Goal: Transaction & Acquisition: Book appointment/travel/reservation

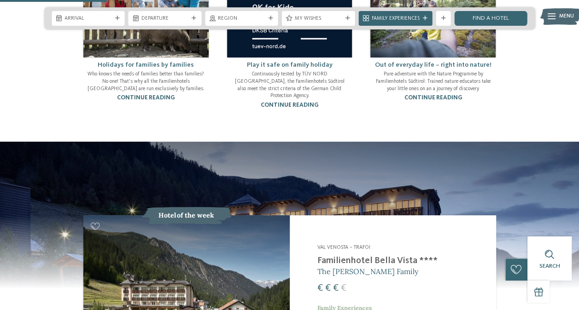
scroll to position [691, 0]
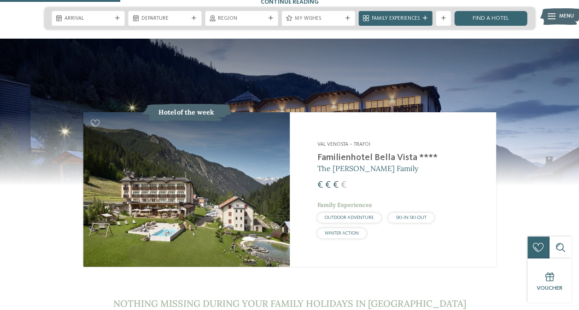
click at [237, 143] on img at bounding box center [186, 189] width 206 height 155
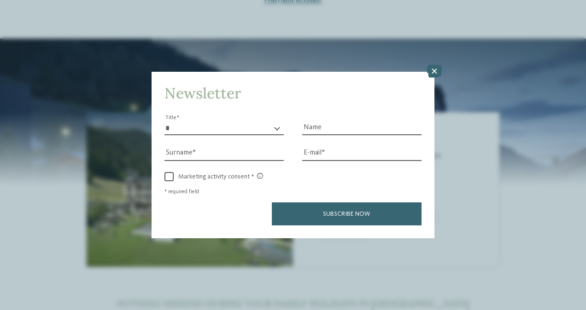
drag, startPoint x: 430, startPoint y: 73, endPoint x: 428, endPoint y: 77, distance: 5.4
click at [430, 73] on icon at bounding box center [434, 71] width 16 height 13
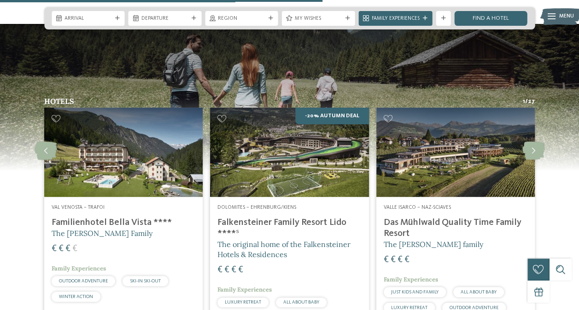
scroll to position [1888, 0]
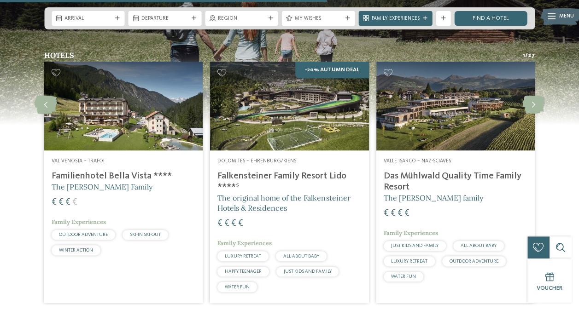
click at [441, 171] on h4 "Das Mühlwald Quality Time Family Resort" at bounding box center [455, 182] width 144 height 22
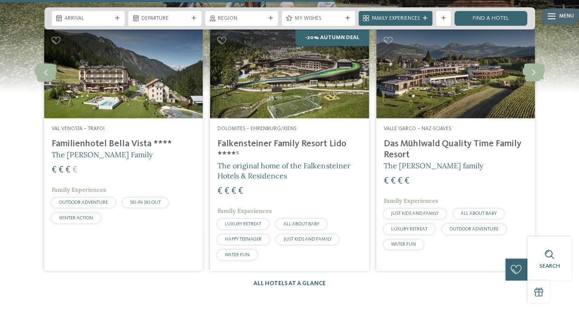
scroll to position [1934, 0]
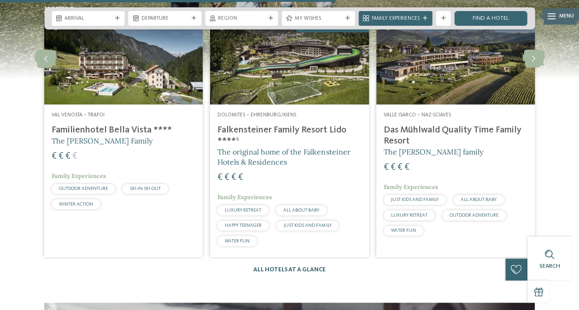
click at [262, 267] on link "All hotels at a glance" at bounding box center [289, 270] width 72 height 6
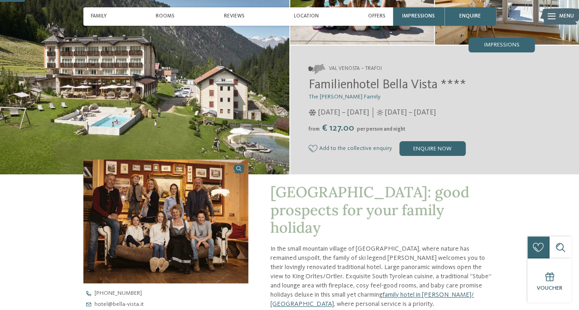
scroll to position [92, 0]
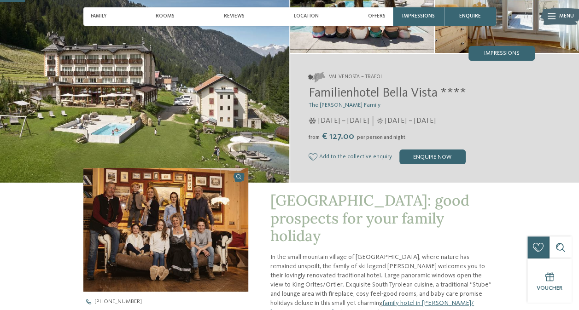
click at [139, 90] on img at bounding box center [144, 64] width 289 height 238
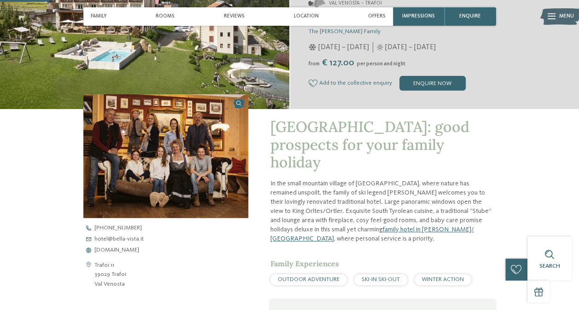
scroll to position [46, 0]
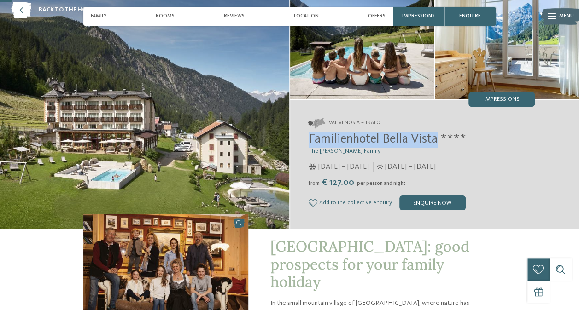
drag, startPoint x: 308, startPoint y: 139, endPoint x: 438, endPoint y: 140, distance: 129.8
click at [438, 140] on span "Familienhotel Bella Vista ****" at bounding box center [386, 139] width 157 height 13
copy span "Familienhotel Bella Vista"
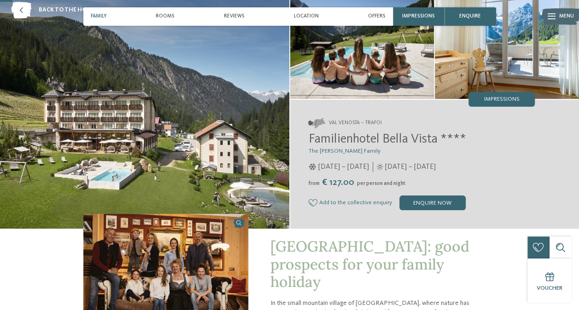
click at [105, 17] on span "Family" at bounding box center [99, 16] width 16 height 6
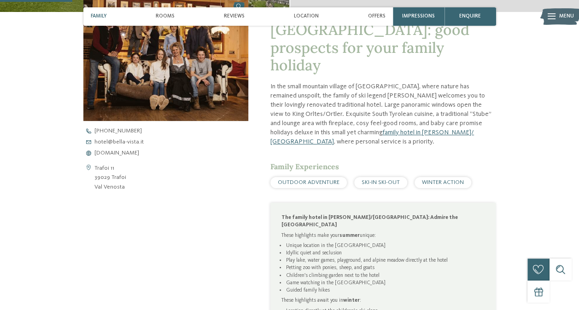
scroll to position [270, 0]
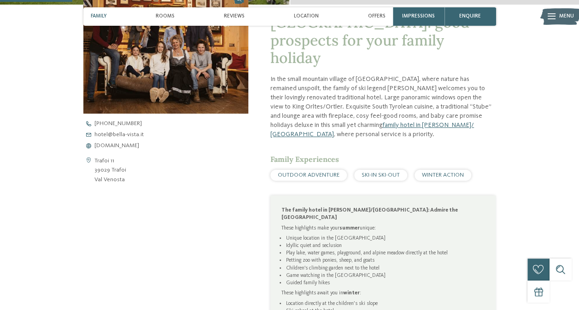
click at [328, 172] on span "OUTDOOR ADVENTURE" at bounding box center [309, 175] width 62 height 6
click at [320, 174] on span "OUTDOOR ADVENTURE" at bounding box center [309, 175] width 62 height 6
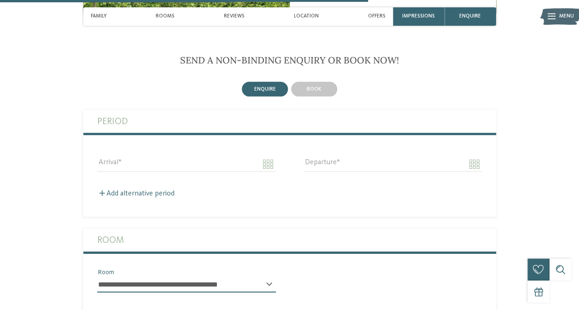
scroll to position [1375, 0]
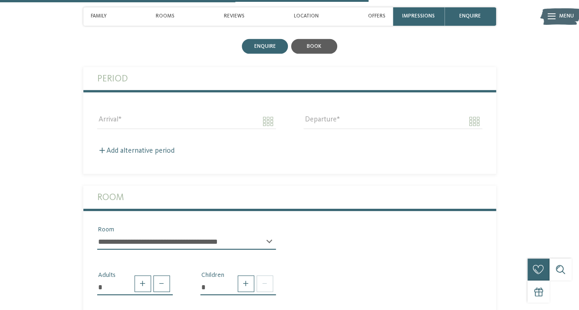
click at [311, 44] on span "book" at bounding box center [314, 47] width 15 height 6
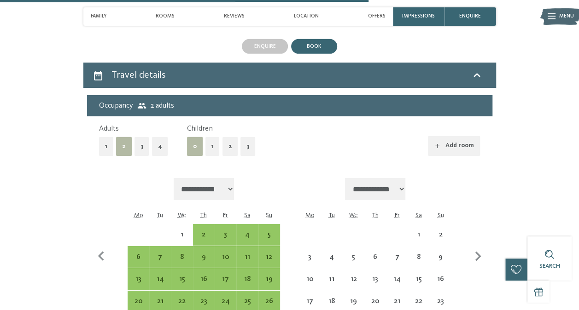
click at [229, 138] on button "2" at bounding box center [230, 146] width 16 height 19
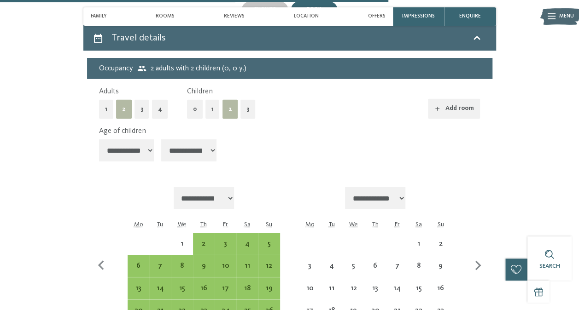
scroll to position [1421, 0]
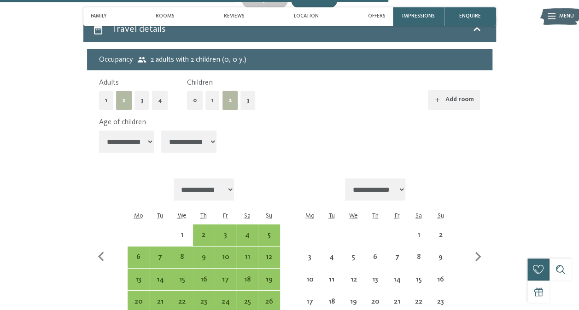
click at [146, 131] on select "**********" at bounding box center [126, 142] width 55 height 22
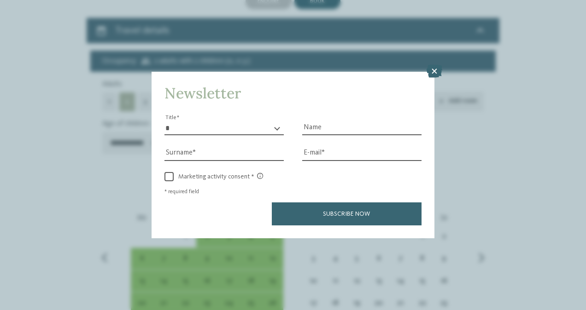
select select "*"
click at [102, 132] on select "**********" at bounding box center [129, 143] width 55 height 22
click at [435, 68] on icon at bounding box center [434, 71] width 16 height 13
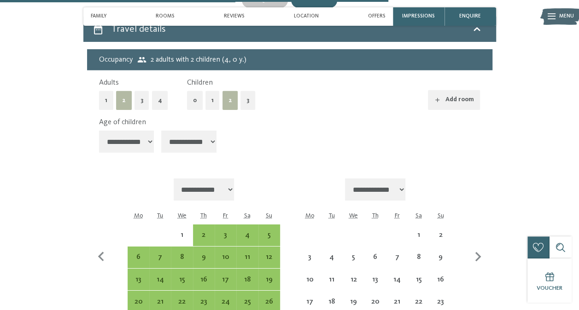
click at [215, 134] on select "**********" at bounding box center [188, 142] width 55 height 22
select select "*"
click at [165, 131] on select "**********" at bounding box center [188, 142] width 55 height 22
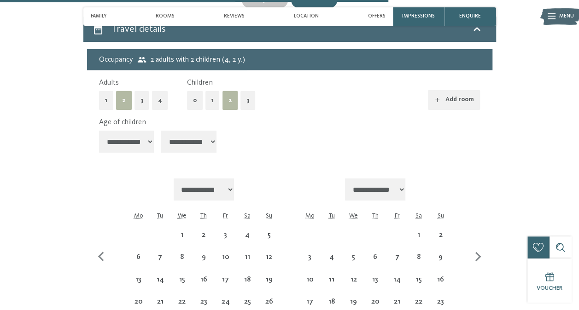
click at [308, 145] on div "**********" at bounding box center [289, 136] width 381 height 39
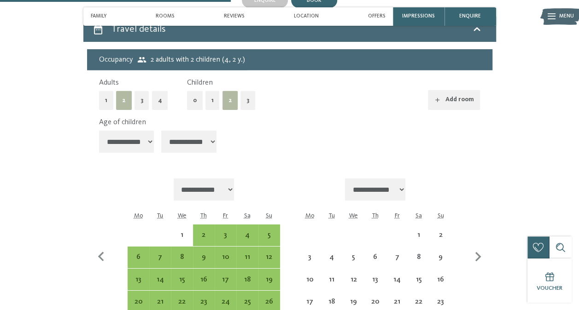
scroll to position [1513, 0]
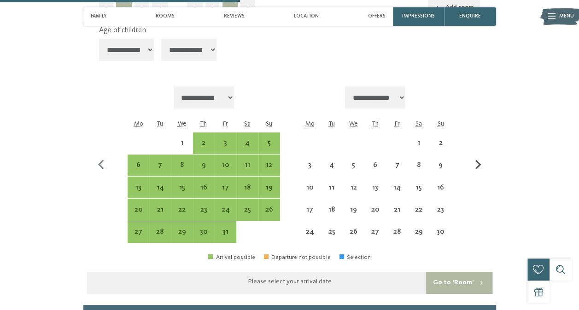
click at [481, 162] on icon "button" at bounding box center [477, 165] width 19 height 19
select select "**********"
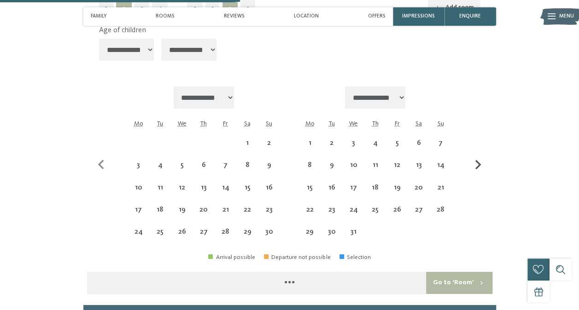
click at [476, 159] on icon "button" at bounding box center [477, 165] width 19 height 19
select select "**********"
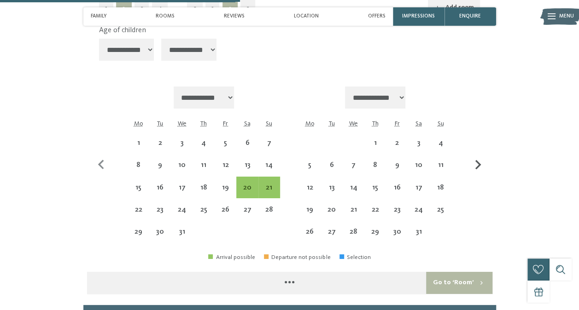
click at [476, 159] on icon "button" at bounding box center [477, 165] width 19 height 19
select select "**********"
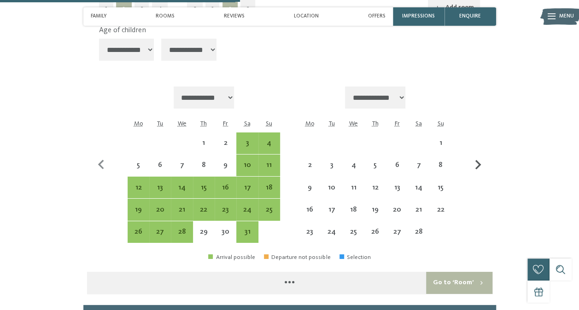
click at [476, 159] on icon "button" at bounding box center [477, 165] width 19 height 19
select select "**********"
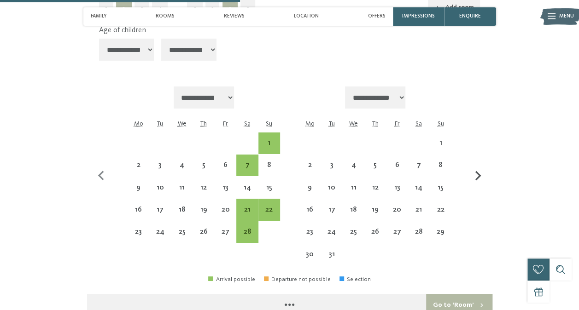
click at [476, 167] on icon "button" at bounding box center [477, 176] width 19 height 19
select select "**********"
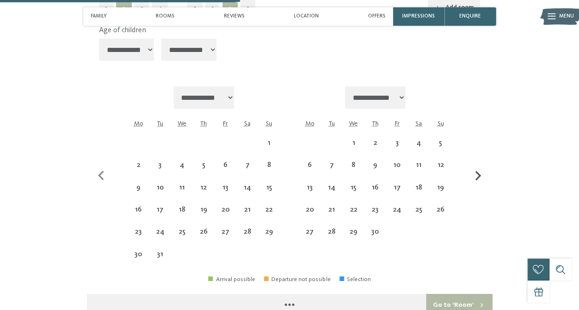
select select "**********"
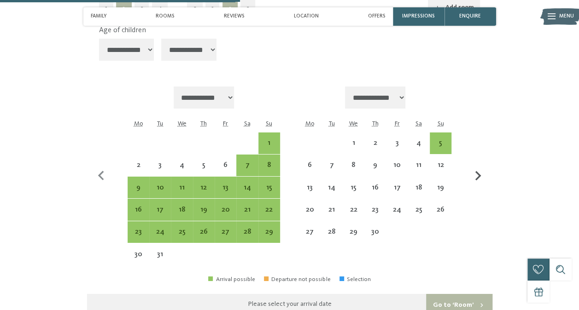
click at [476, 167] on icon "button" at bounding box center [477, 176] width 19 height 19
select select "**********"
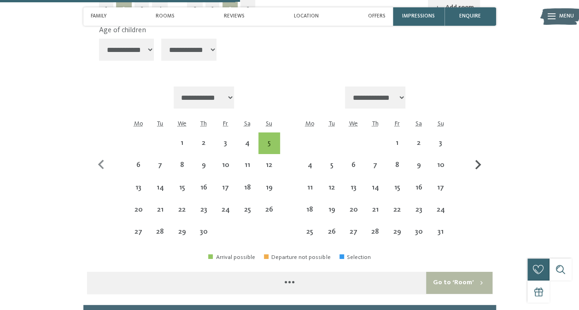
select select "**********"
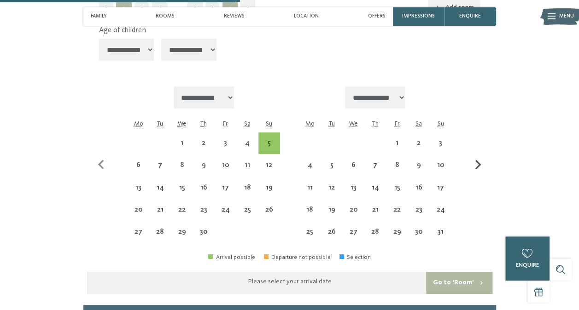
click at [476, 161] on icon "button" at bounding box center [478, 165] width 6 height 10
select select "**********"
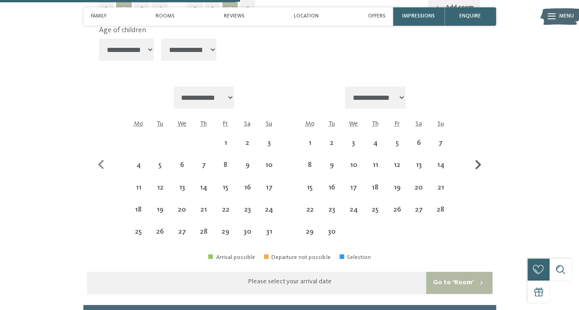
click at [476, 157] on icon "button" at bounding box center [477, 165] width 19 height 19
select select "**********"
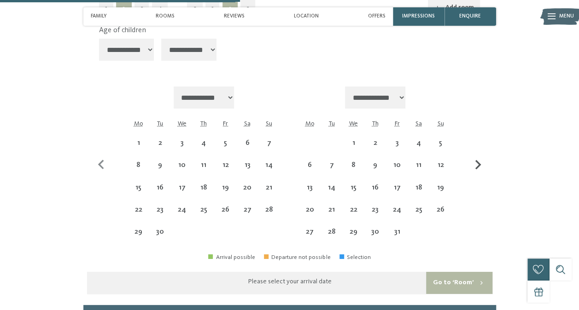
click at [476, 157] on icon "button" at bounding box center [477, 165] width 19 height 19
select select "**********"
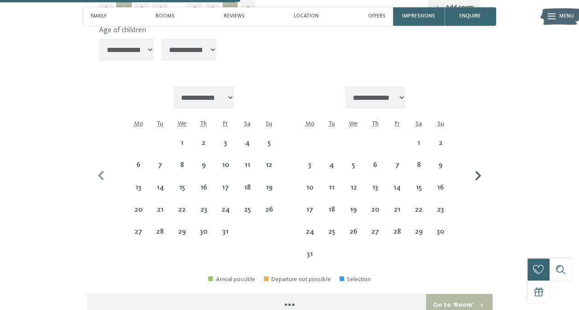
select select "**********"
click at [476, 157] on button "button" at bounding box center [477, 176] width 19 height 179
select select "**********"
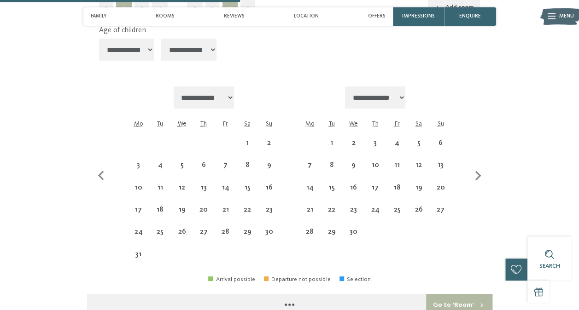
select select "**********"
click at [100, 171] on icon "button" at bounding box center [101, 176] width 6 height 10
select select "**********"
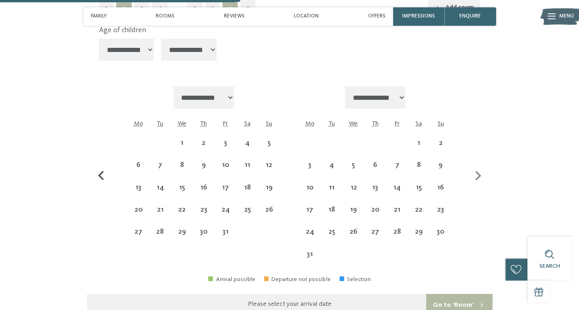
click at [100, 171] on icon "button" at bounding box center [101, 176] width 6 height 10
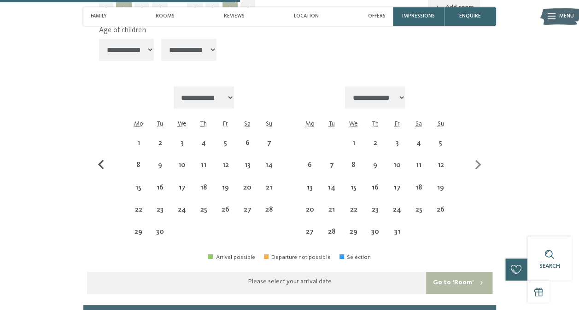
click at [100, 165] on icon "button" at bounding box center [101, 165] width 19 height 19
select select "**********"
click at [100, 165] on icon "button" at bounding box center [101, 165] width 19 height 19
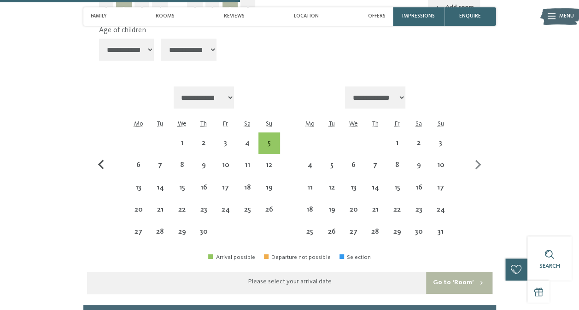
select select "**********"
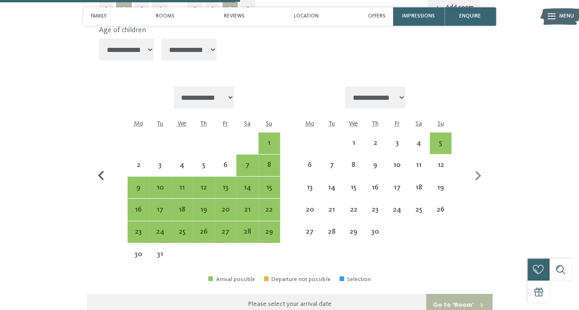
click at [100, 171] on icon "button" at bounding box center [101, 176] width 6 height 10
select select "**********"
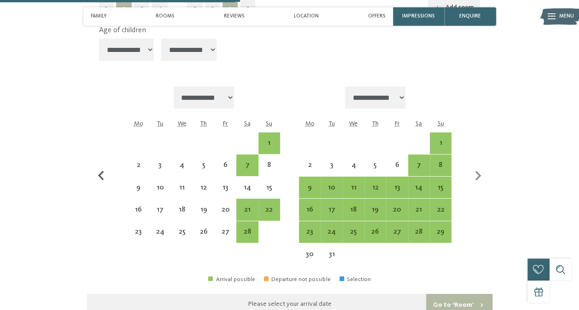
click at [100, 171] on icon "button" at bounding box center [101, 176] width 6 height 10
select select "**********"
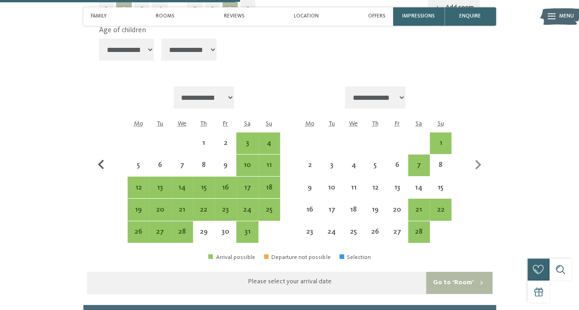
click at [100, 165] on icon "button" at bounding box center [101, 165] width 19 height 19
select select "**********"
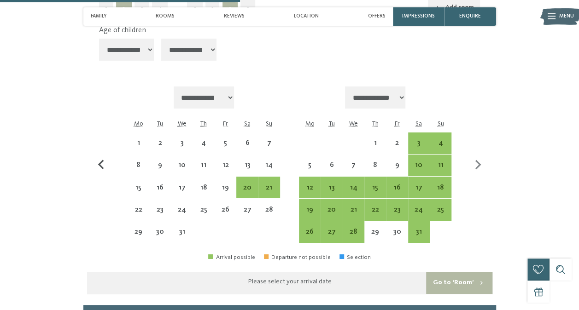
click at [100, 165] on icon "button" at bounding box center [101, 165] width 19 height 19
select select "**********"
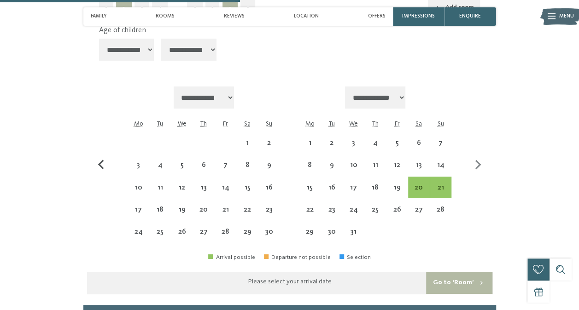
click at [100, 165] on icon "button" at bounding box center [101, 165] width 19 height 19
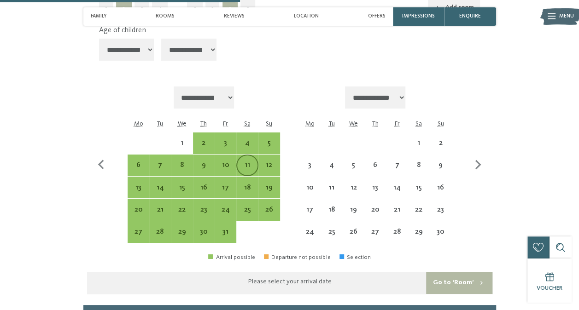
click at [245, 162] on div "11" at bounding box center [247, 172] width 20 height 20
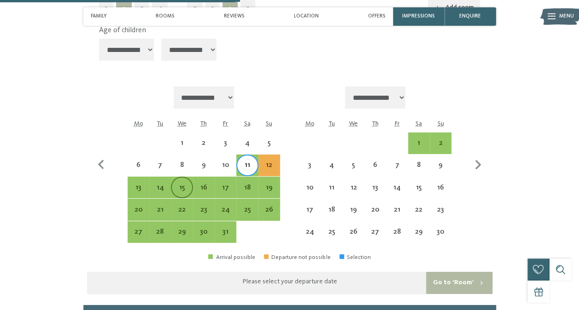
click at [184, 184] on div "15" at bounding box center [182, 194] width 20 height 20
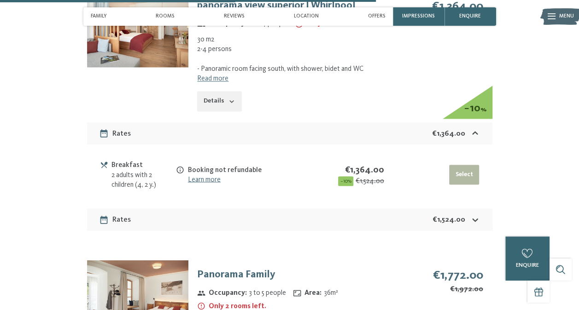
scroll to position [2572, 0]
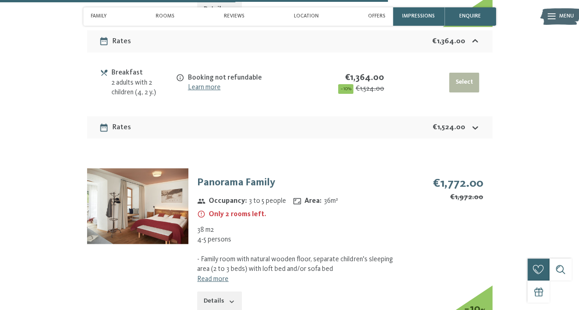
click at [218, 296] on button "Details" at bounding box center [219, 301] width 44 height 20
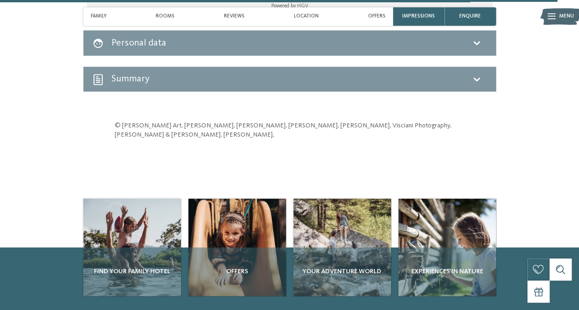
scroll to position [3821, 0]
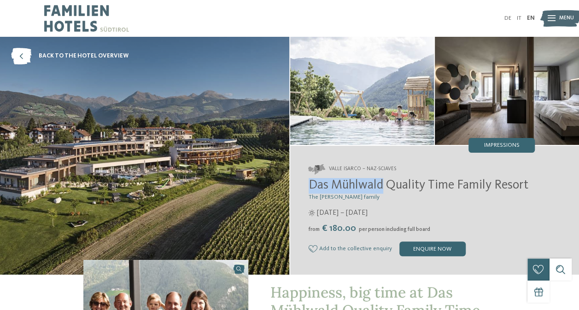
drag, startPoint x: 309, startPoint y: 185, endPoint x: 384, endPoint y: 184, distance: 74.6
click at [384, 184] on span "Das Mühlwald Quality Time Family Resort" at bounding box center [418, 185] width 220 height 13
copy span "Das Mühlwald"
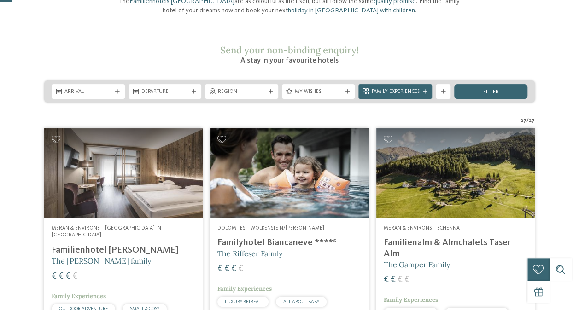
scroll to position [184, 0]
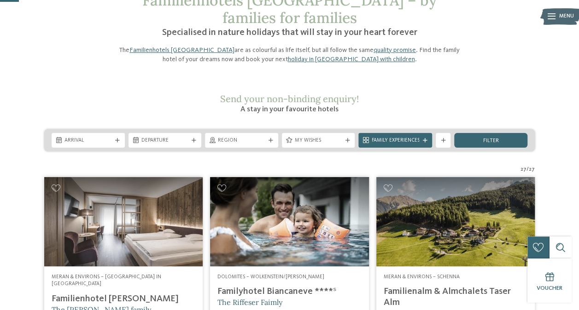
scroll to position [46, 0]
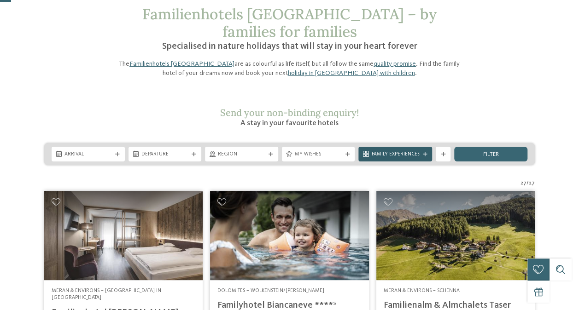
click at [424, 152] on icon at bounding box center [424, 154] width 5 height 5
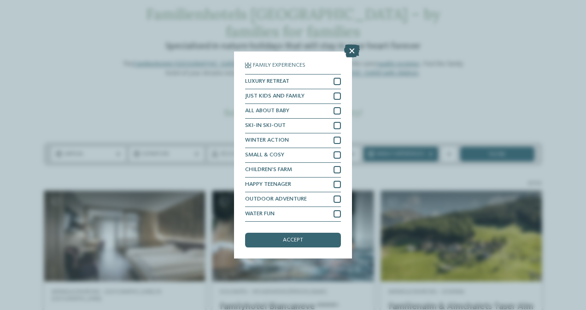
click at [358, 51] on icon at bounding box center [352, 51] width 16 height 13
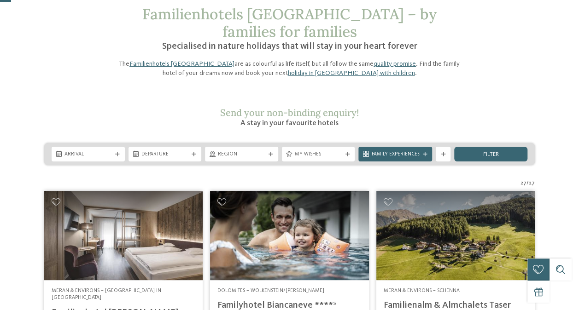
click at [174, 221] on img at bounding box center [123, 235] width 158 height 89
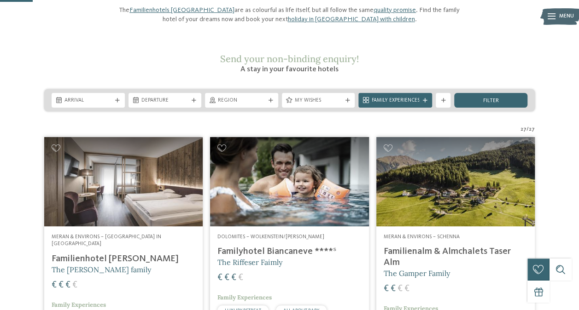
scroll to position [138, 0]
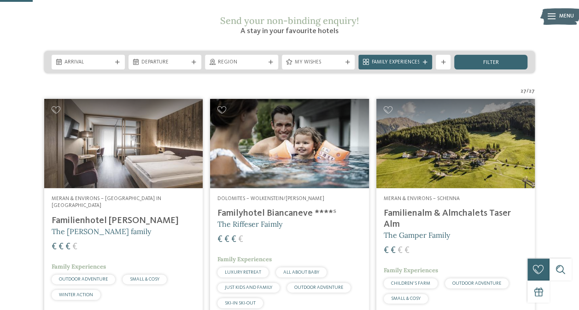
click at [264, 208] on h4 "Familyhotel Biancaneve ****ˢ" at bounding box center [289, 213] width 144 height 11
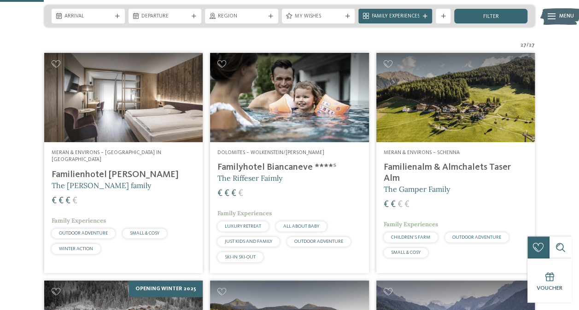
click at [418, 185] on span "The Gamper Family" at bounding box center [416, 189] width 66 height 9
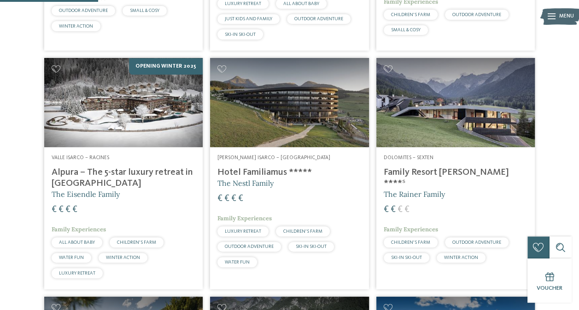
scroll to position [414, 0]
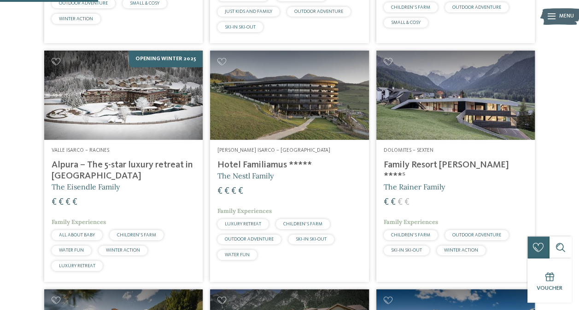
click at [447, 160] on h4 "Family Resort Rainer ****ˢ" at bounding box center [455, 171] width 144 height 22
click at [396, 160] on h4 "Family Resort Rainer ****ˢ" at bounding box center [455, 171] width 144 height 22
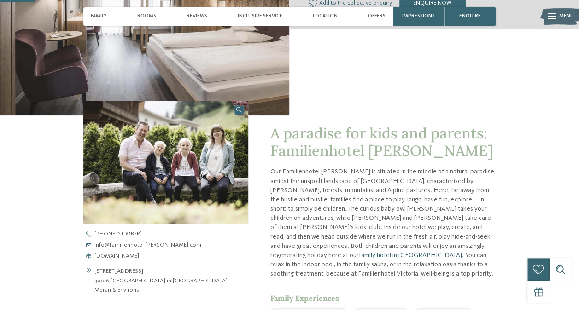
click at [425, 252] on link "family hotel in [GEOGRAPHIC_DATA]" at bounding box center [410, 255] width 103 height 6
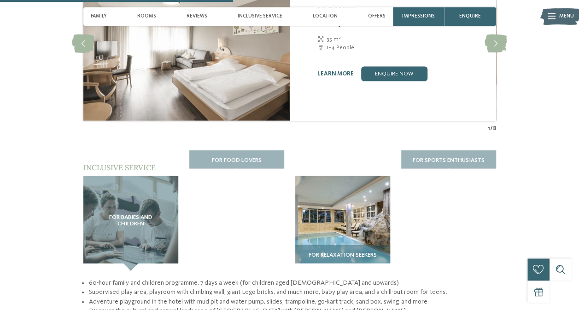
scroll to position [921, 0]
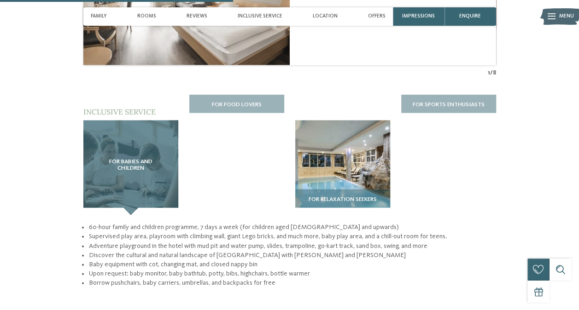
click at [160, 159] on span "For babies and children" at bounding box center [130, 165] width 65 height 13
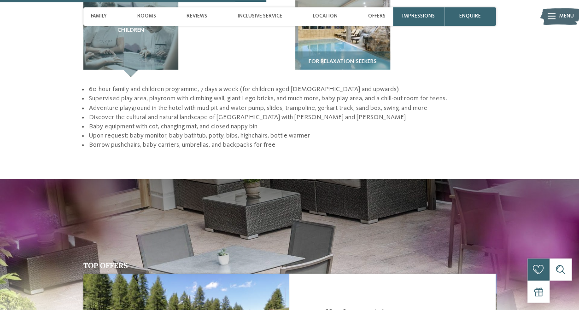
scroll to position [967, 0]
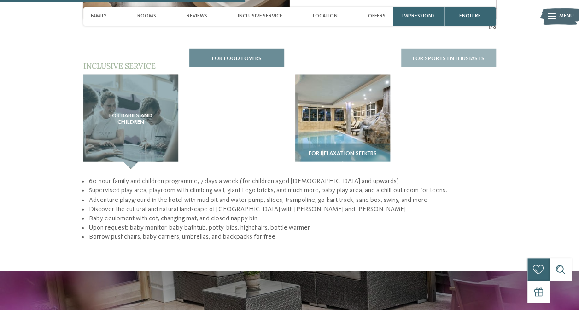
click at [233, 56] on span "For food lovers" at bounding box center [237, 59] width 50 height 6
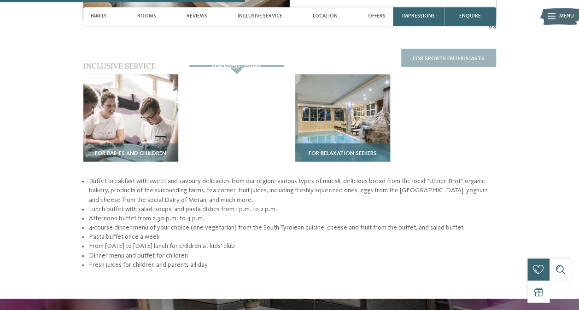
click at [335, 151] on span "For relaxation seekers" at bounding box center [342, 154] width 68 height 6
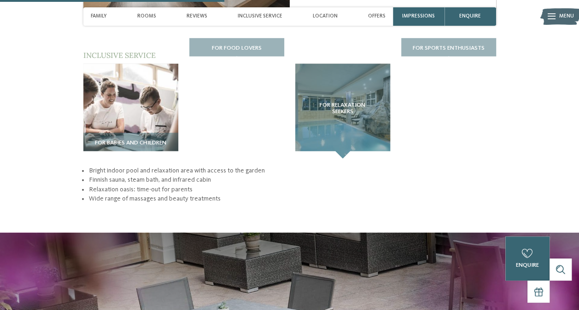
scroll to position [875, 0]
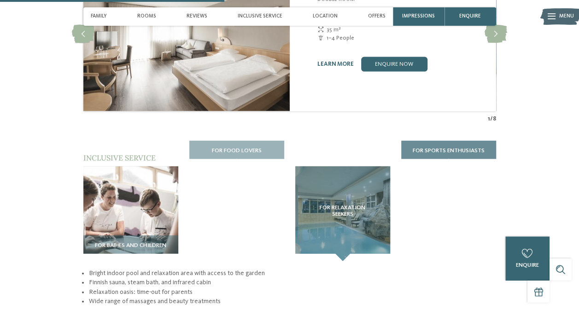
click at [464, 141] on div "For sports enthusiasts" at bounding box center [448, 154] width 95 height 26
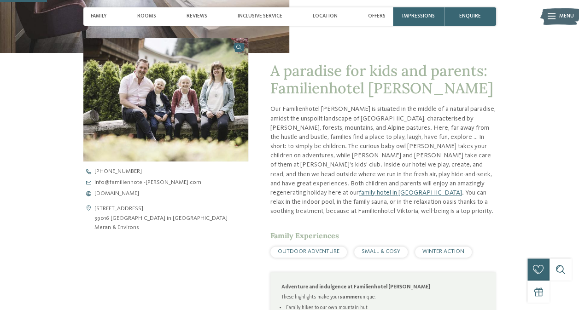
scroll to position [184, 0]
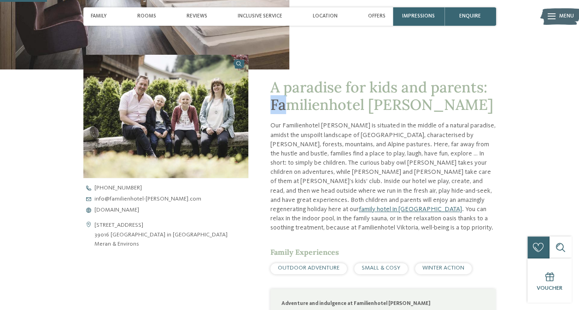
drag, startPoint x: 272, startPoint y: 104, endPoint x: 290, endPoint y: 104, distance: 18.4
click at [290, 104] on span "A paradise for kids and parents: Familienhotel Viktoria" at bounding box center [381, 96] width 223 height 36
click at [111, 212] on span "www.familienhotel-viktoria.com" at bounding box center [116, 211] width 45 height 6
click at [365, 146] on p "Our Familienhotel Viktoria is situated in the middle of a natural paradise, ami…" at bounding box center [383, 176] width 226 height 111
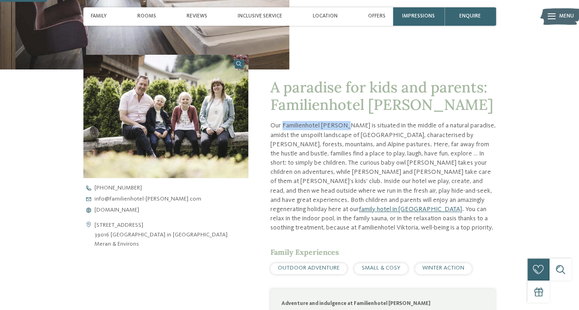
drag, startPoint x: 282, startPoint y: 123, endPoint x: 343, endPoint y: 121, distance: 60.4
click at [343, 121] on p "Our Familienhotel Viktoria is situated in the middle of a natural paradise, ami…" at bounding box center [383, 176] width 226 height 111
copy p "Familienhotel Viktoria"
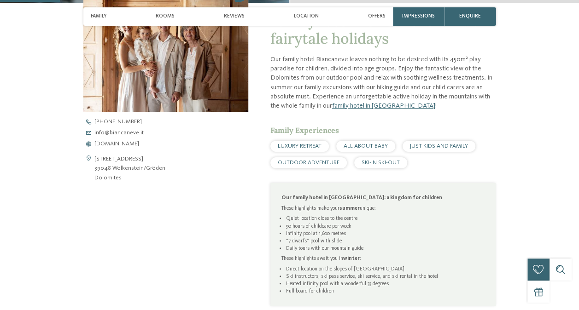
scroll to position [276, 0]
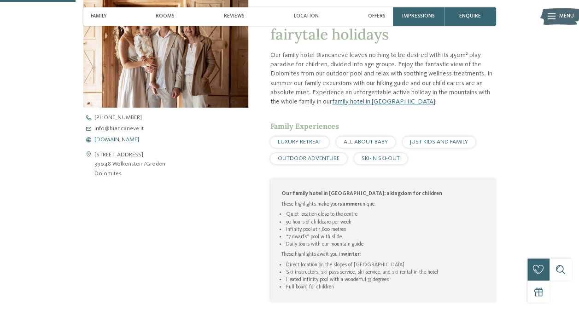
click at [111, 140] on span "[DOMAIN_NAME]" at bounding box center [116, 140] width 45 height 6
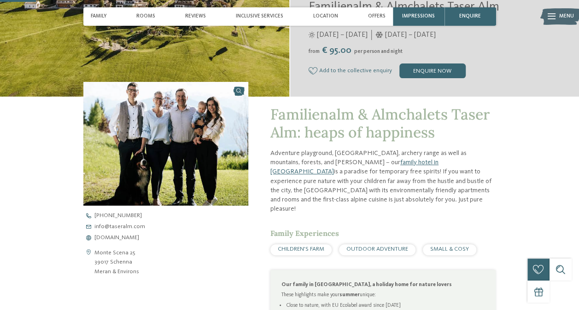
scroll to position [184, 0]
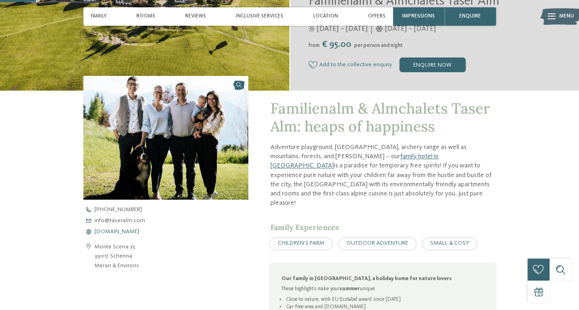
click at [113, 232] on span "www.taseralm.com" at bounding box center [116, 232] width 45 height 6
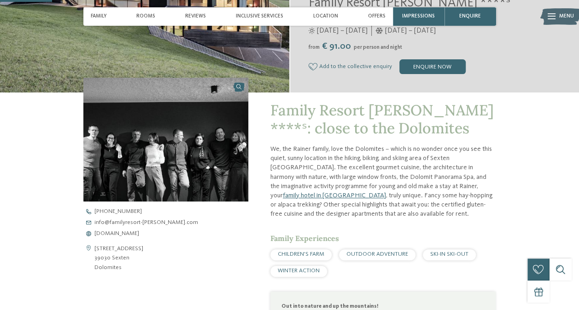
scroll to position [184, 0]
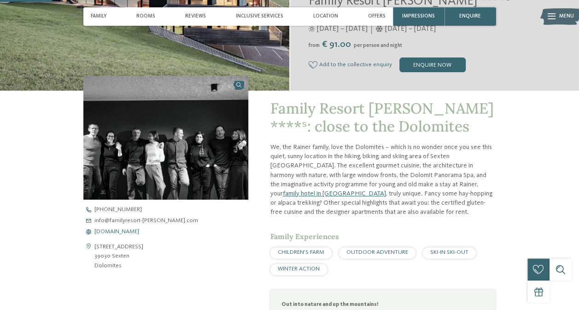
click at [139, 232] on span "[DOMAIN_NAME]" at bounding box center [116, 232] width 45 height 6
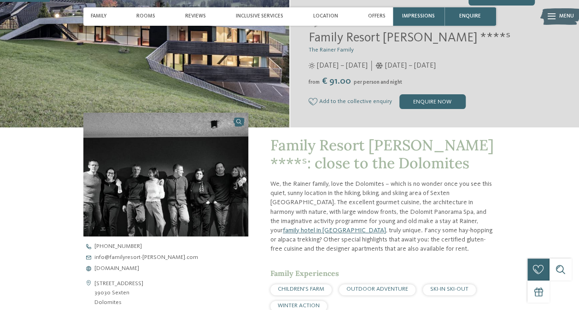
scroll to position [92, 0]
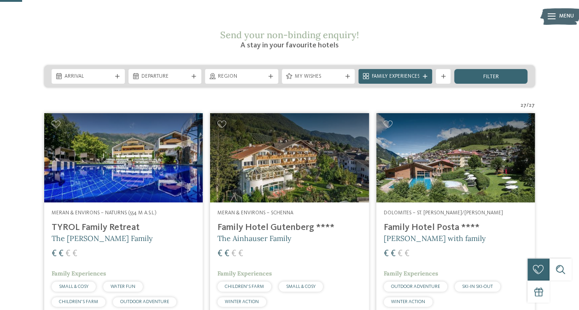
scroll to position [92, 0]
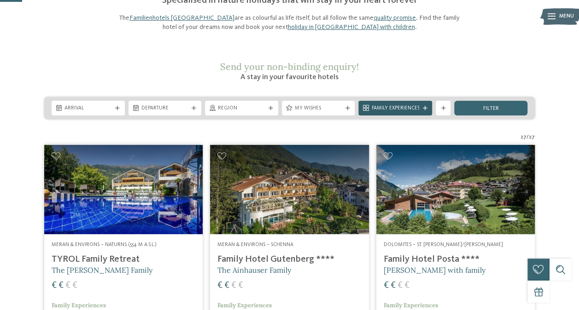
click at [406, 101] on div "Family Experiences" at bounding box center [395, 108] width 74 height 15
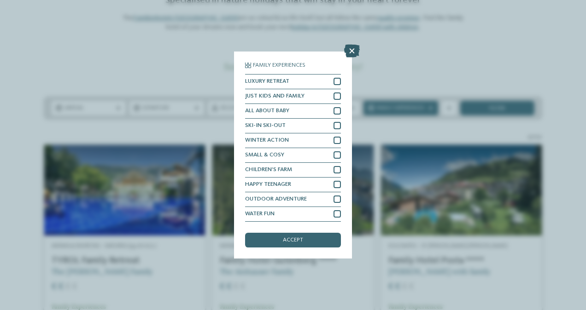
click at [349, 52] on icon at bounding box center [352, 51] width 16 height 13
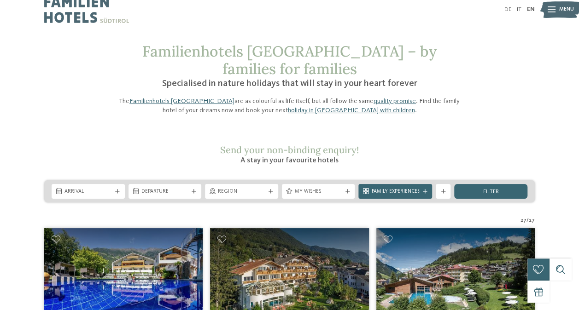
scroll to position [0, 0]
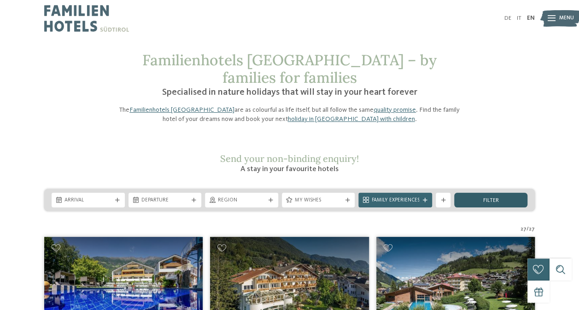
click at [469, 193] on div "filter" at bounding box center [490, 200] width 73 height 15
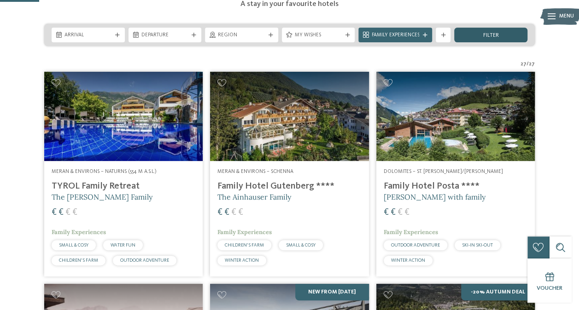
scroll to position [165, 0]
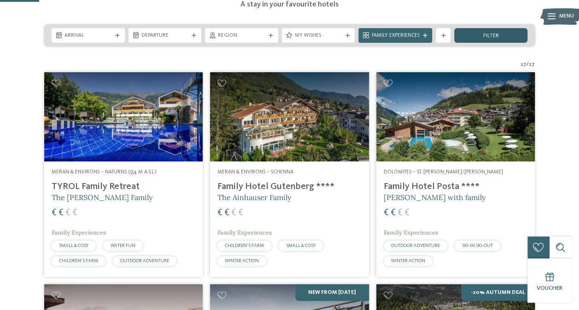
click at [491, 33] on span "filter" at bounding box center [491, 36] width 16 height 6
click at [492, 33] on span "filter" at bounding box center [491, 36] width 16 height 6
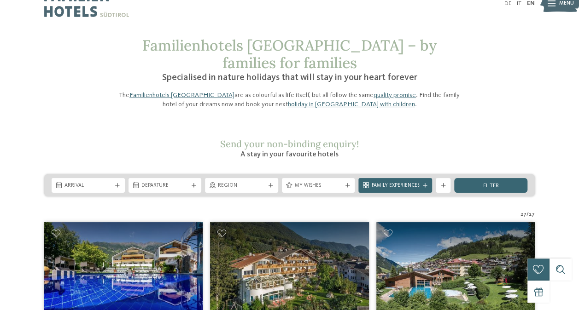
scroll to position [0, 0]
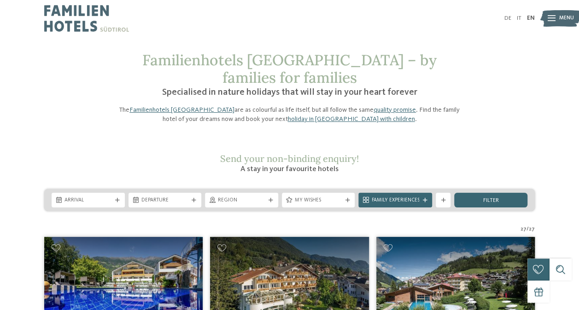
click at [80, 25] on img at bounding box center [86, 18] width 85 height 37
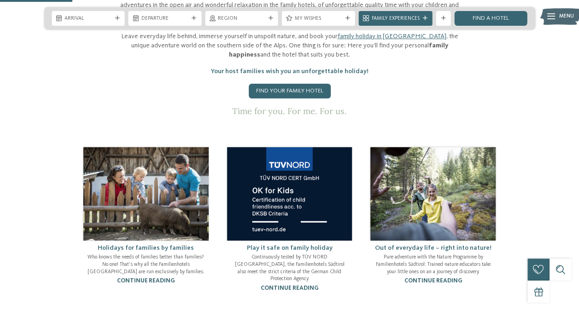
scroll to position [414, 0]
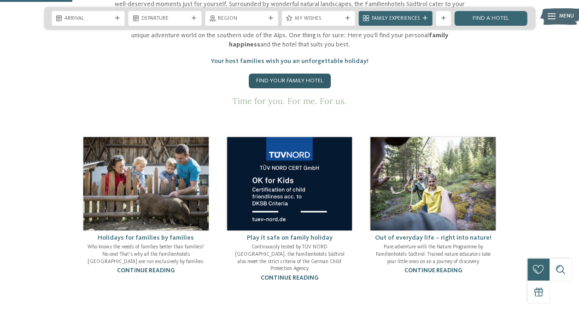
click at [277, 74] on link "Find your family hotel" at bounding box center [290, 81] width 82 height 15
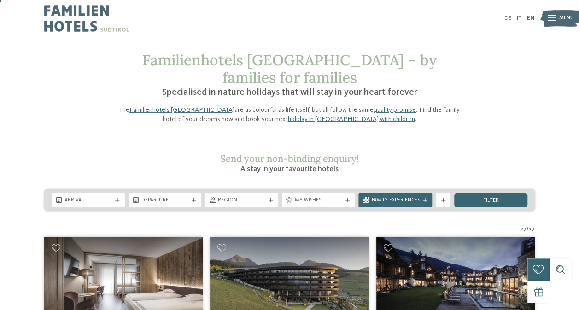
scroll to position [46, 0]
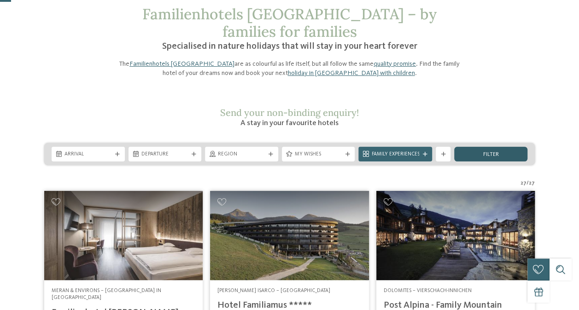
click at [492, 147] on div "filter" at bounding box center [490, 154] width 73 height 15
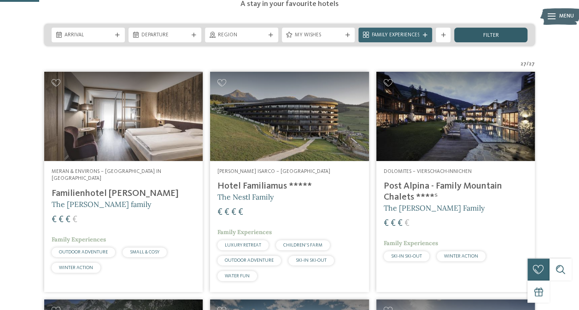
scroll to position [165, 0]
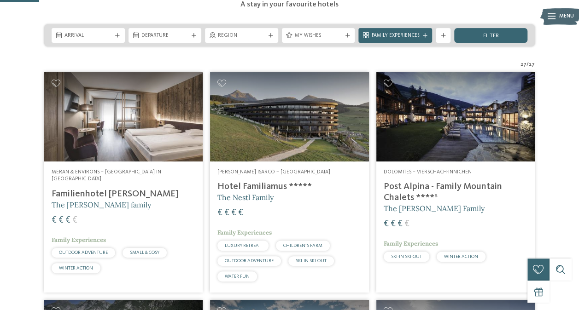
click at [552, 17] on icon at bounding box center [551, 17] width 8 height 6
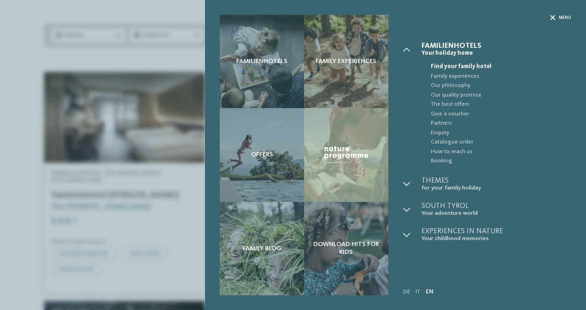
click at [558, 18] on span "Menu" at bounding box center [564, 18] width 12 height 6
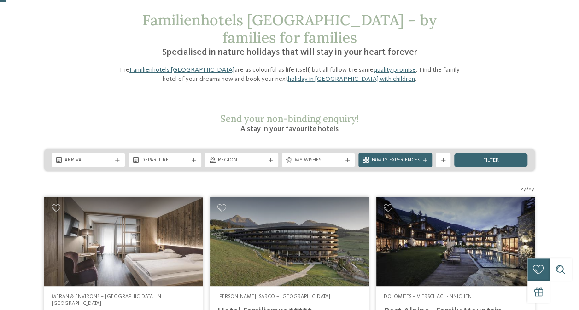
scroll to position [27, 0]
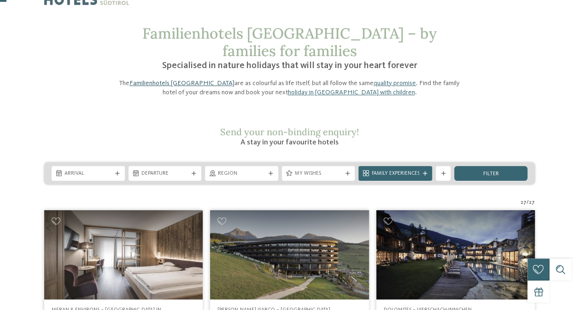
click at [157, 80] on link "Familienhotels [GEOGRAPHIC_DATA]" at bounding box center [181, 83] width 105 height 6
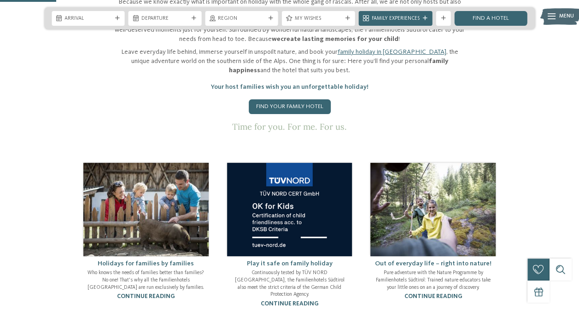
scroll to position [322, 0]
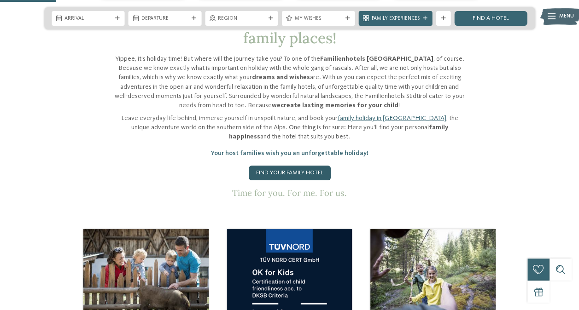
click at [297, 166] on link "Find your family hotel" at bounding box center [290, 173] width 82 height 15
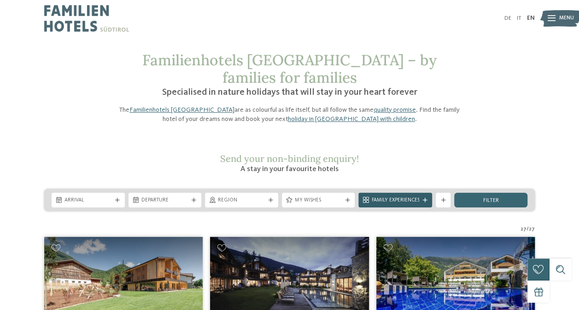
click at [418, 197] on span "Family Experiences" at bounding box center [395, 200] width 48 height 7
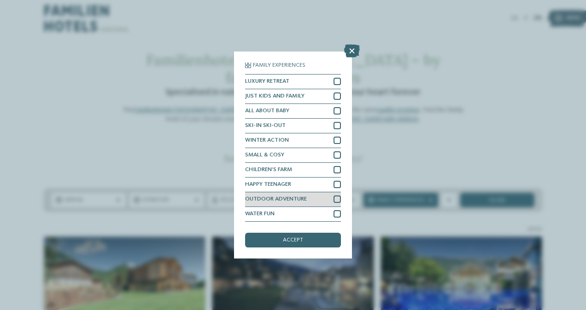
click at [329, 201] on div "OUTDOOR ADVENTURE" at bounding box center [293, 199] width 96 height 15
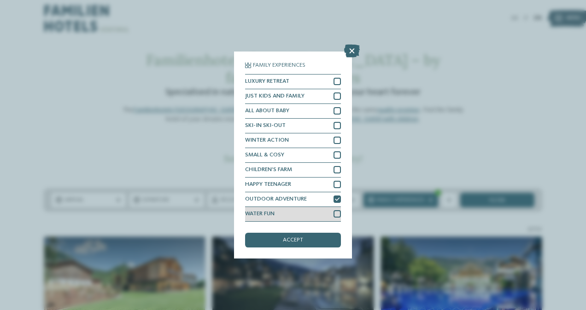
click at [331, 209] on div "WATER FUN" at bounding box center [293, 214] width 96 height 15
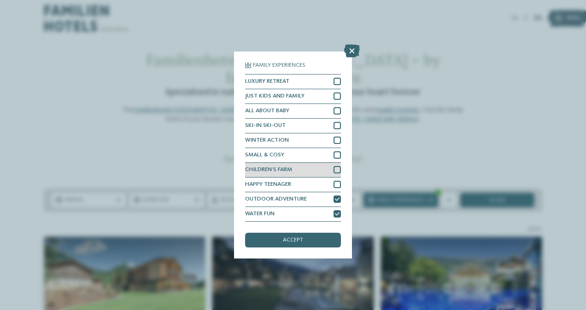
click at [322, 172] on div "CHILDREN’S FARM" at bounding box center [293, 170] width 96 height 15
click at [321, 238] on div "accept" at bounding box center [293, 240] width 96 height 15
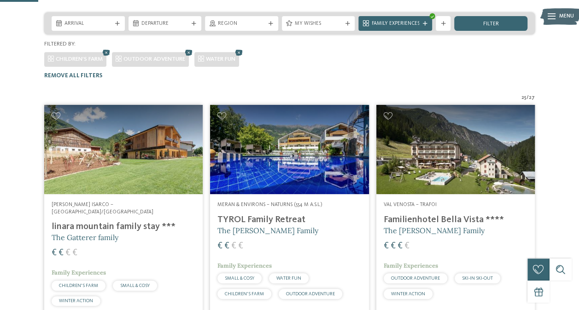
scroll to position [164, 0]
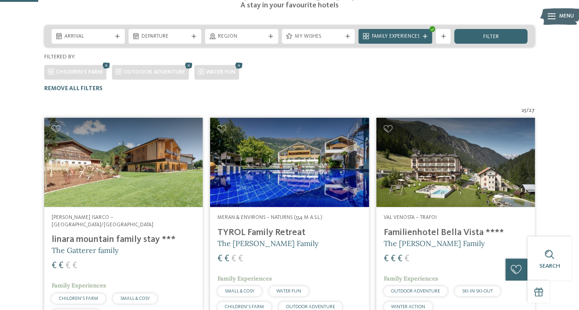
click at [137, 150] on img at bounding box center [123, 162] width 158 height 89
click at [315, 168] on img at bounding box center [289, 162] width 158 height 89
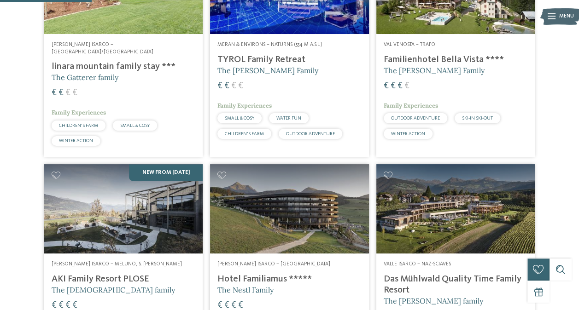
scroll to position [394, 0]
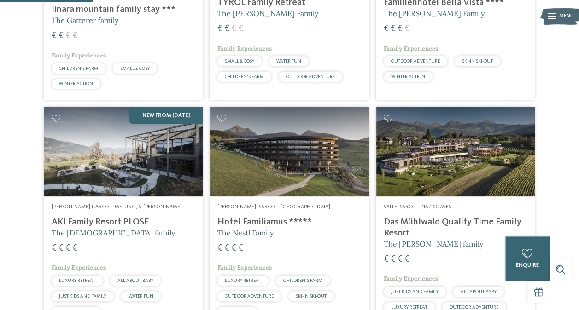
click at [173, 145] on img at bounding box center [123, 151] width 158 height 89
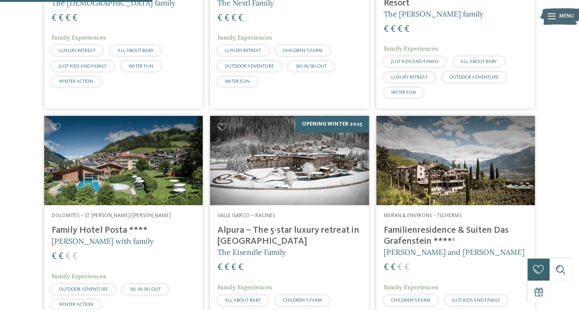
scroll to position [670, 0]
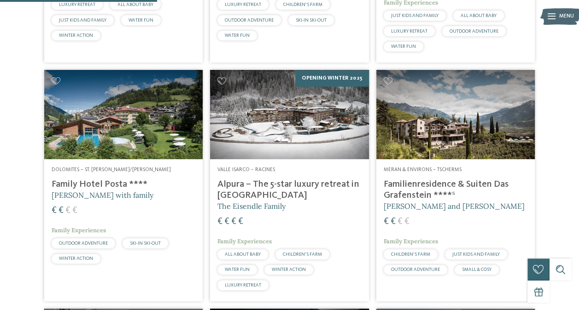
click at [408, 113] on img at bounding box center [455, 114] width 158 height 89
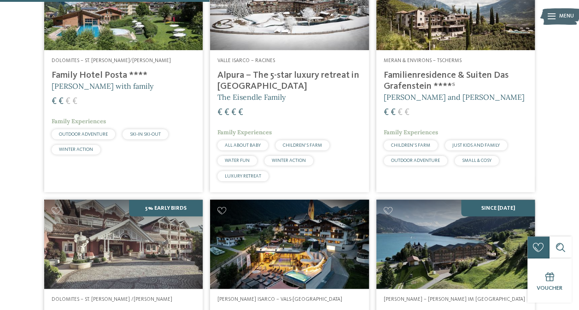
scroll to position [900, 0]
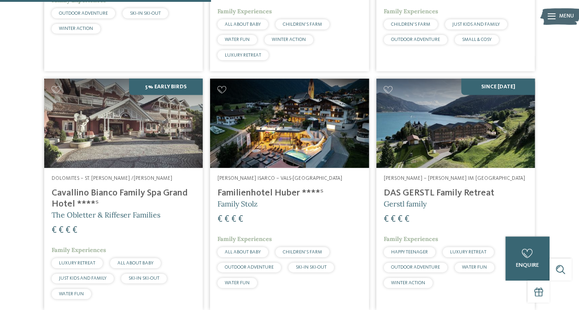
click at [277, 99] on img at bounding box center [289, 123] width 158 height 89
click at [417, 188] on h4 "DAS GERSTL Family Retreat" at bounding box center [455, 193] width 144 height 11
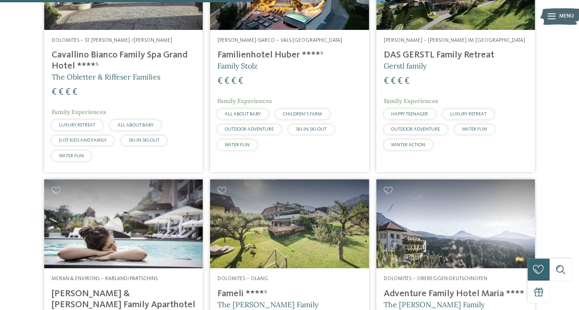
scroll to position [1131, 0]
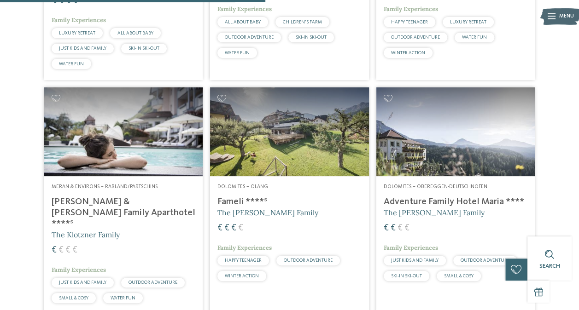
click at [150, 197] on h4 "Heidi & Edith Family Aparthotel ****ˢ" at bounding box center [124, 213] width 144 height 33
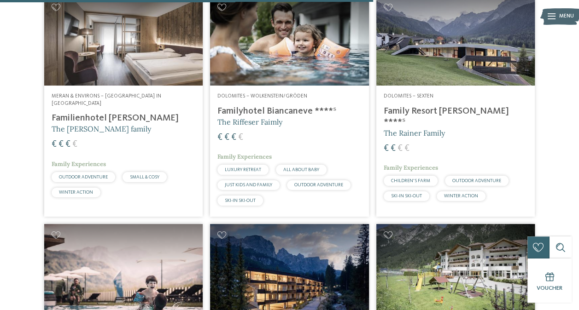
scroll to position [1821, 0]
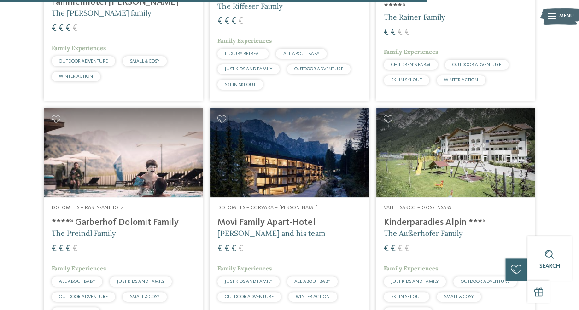
click at [164, 157] on img at bounding box center [123, 152] width 158 height 89
click at [285, 217] on h4 "Movi Family Apart-Hotel" at bounding box center [289, 222] width 144 height 11
click at [421, 138] on img at bounding box center [455, 152] width 158 height 89
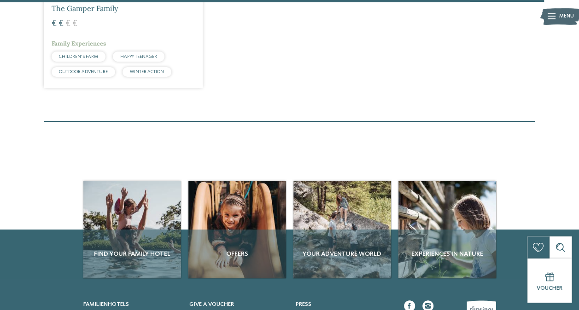
scroll to position [2236, 0]
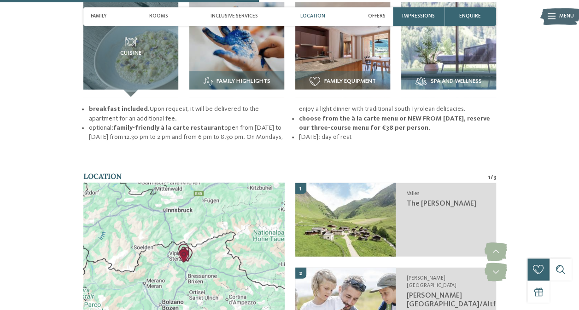
scroll to position [1105, 0]
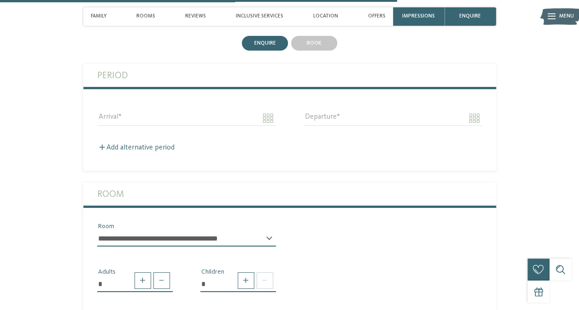
scroll to position [1657, 0]
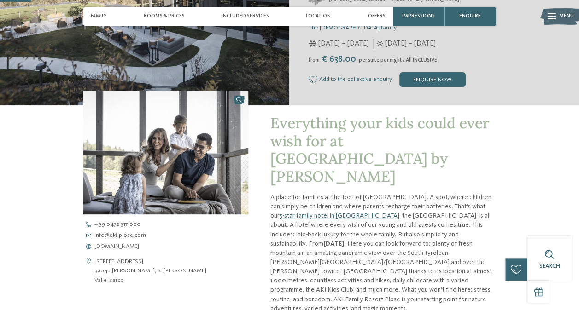
scroll to position [184, 0]
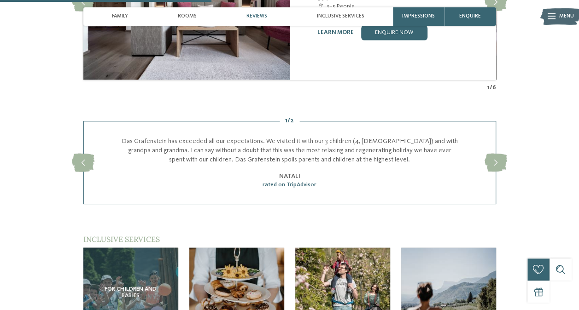
scroll to position [1013, 0]
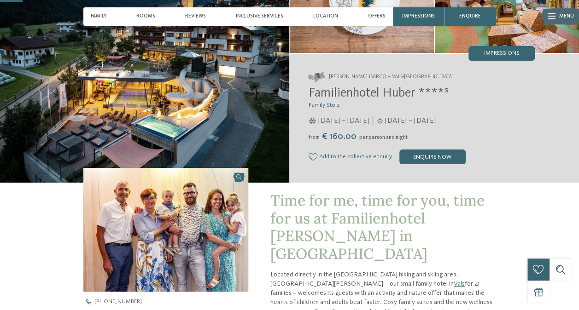
scroll to position [230, 0]
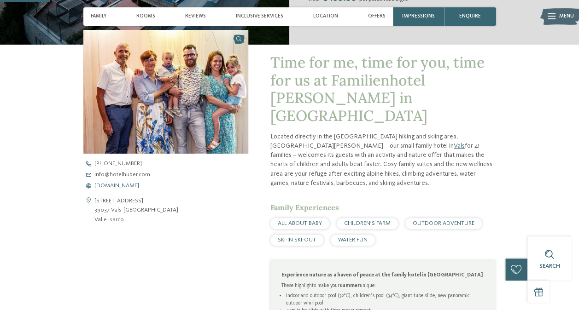
click at [132, 185] on span "www.hotelhuber.com" at bounding box center [116, 186] width 45 height 6
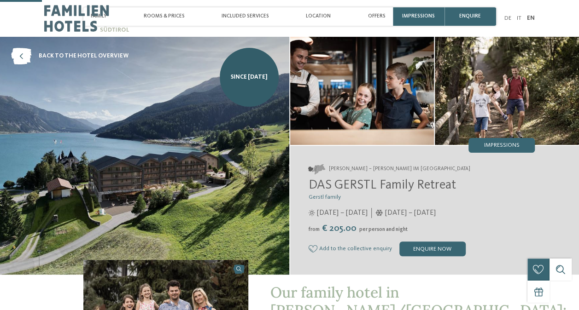
scroll to position [184, 0]
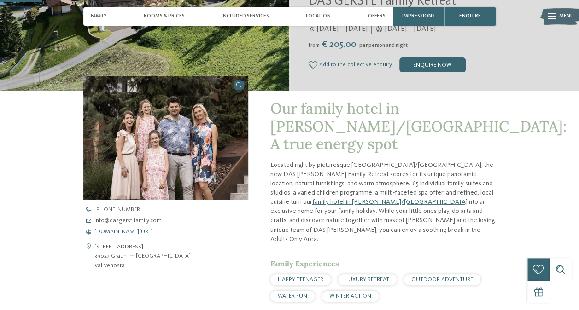
click at [153, 232] on span "[DOMAIN_NAME][URL]" at bounding box center [123, 232] width 58 height 6
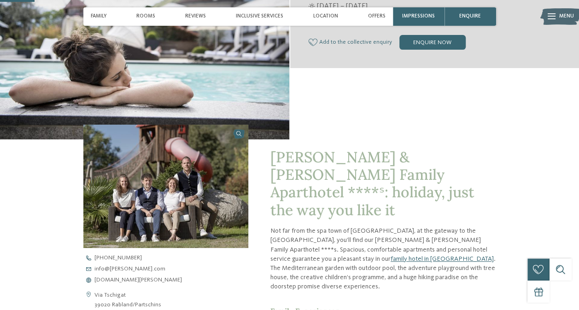
scroll to position [138, 0]
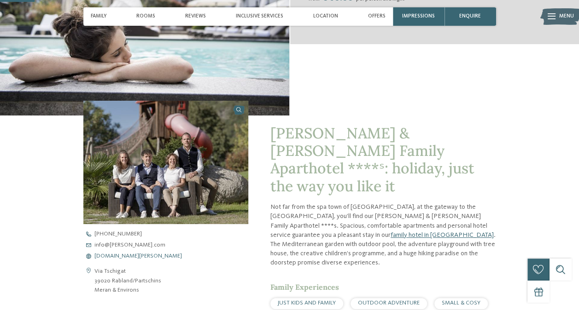
click at [133, 256] on span "www.heidi-edith.com" at bounding box center [137, 257] width 87 height 6
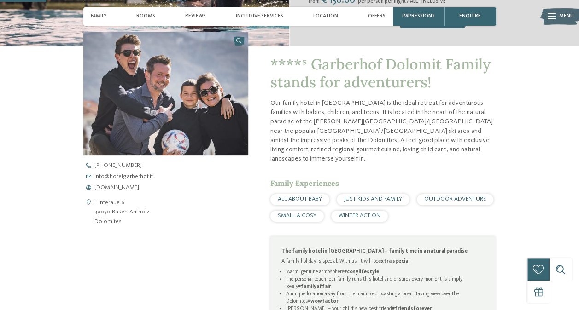
scroll to position [230, 0]
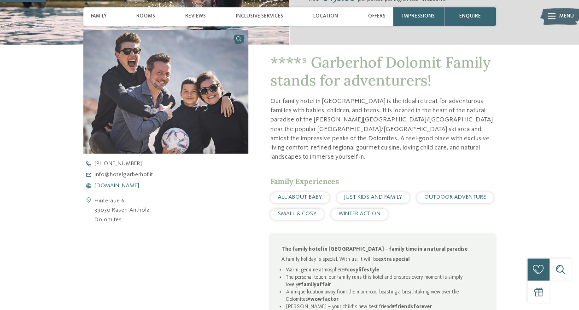
click at [114, 186] on span "www.hotelgarberhof.it" at bounding box center [116, 186] width 45 height 6
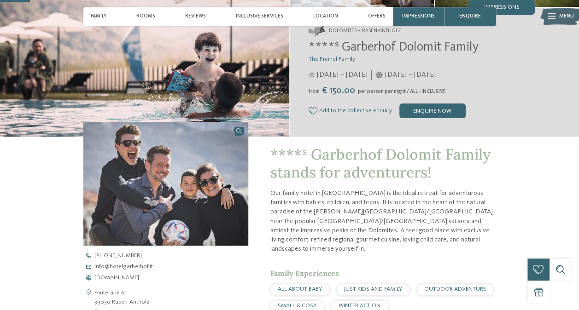
scroll to position [184, 0]
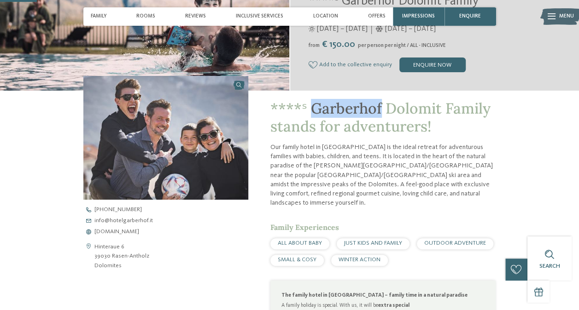
drag, startPoint x: 313, startPoint y: 109, endPoint x: 380, endPoint y: 110, distance: 67.7
click at [380, 110] on span "****ˢ Garberhof Dolomit Family stands for adventurers!" at bounding box center [380, 117] width 220 height 36
copy span "Garberhof"
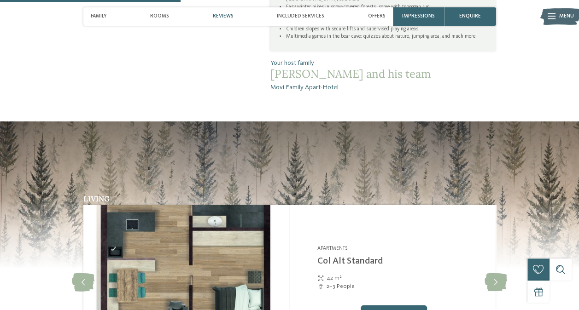
scroll to position [967, 0]
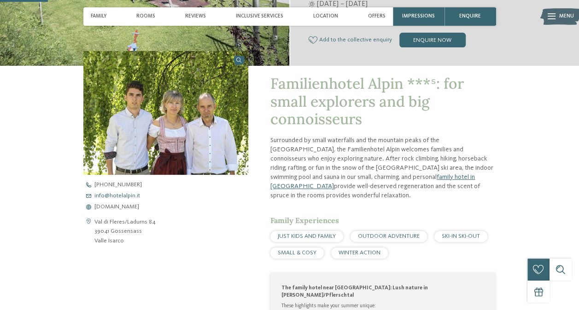
scroll to position [230, 0]
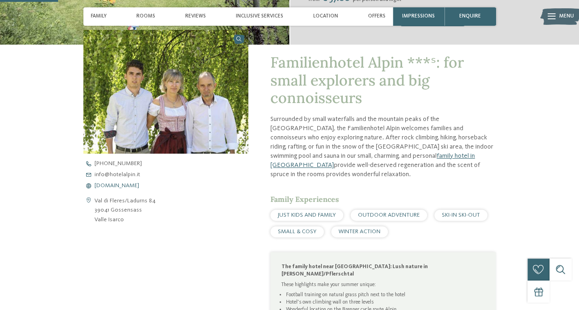
click at [104, 185] on span "[DOMAIN_NAME]" at bounding box center [116, 186] width 45 height 6
click at [170, 224] on div "[PERSON_NAME]/Ladurns 84 39041 Gossensass [PERSON_NAME][GEOGRAPHIC_DATA]" at bounding box center [165, 211] width 165 height 28
drag, startPoint x: 94, startPoint y: 200, endPoint x: 157, endPoint y: 200, distance: 62.6
click at [157, 200] on div "[PERSON_NAME]/Ladurns 84 39041 Gossensass [PERSON_NAME][GEOGRAPHIC_DATA]" at bounding box center [165, 211] width 165 height 28
copy address "Val di Fleres/Ladurns 84"
